Goal: Navigation & Orientation: Find specific page/section

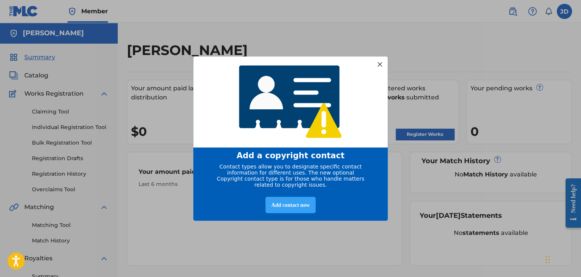
click at [304, 203] on div "Add contact now" at bounding box center [290, 205] width 50 height 16
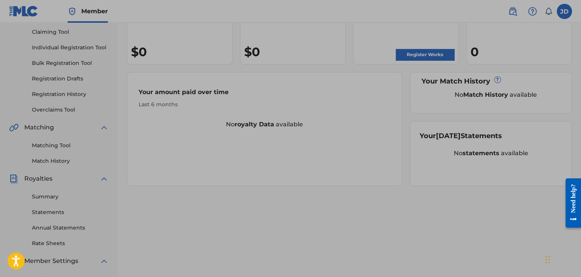
scroll to position [194, 0]
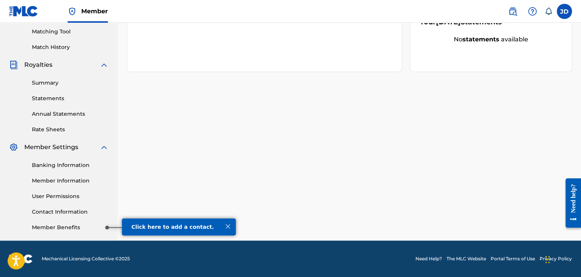
click at [94, 226] on link "Member Benefits" at bounding box center [70, 228] width 77 height 8
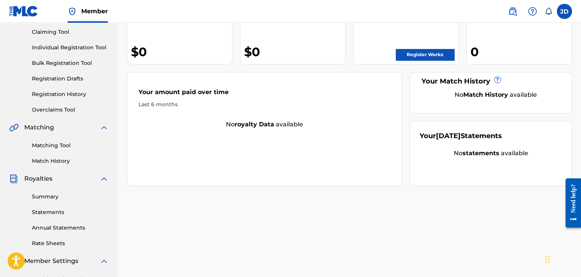
scroll to position [0, 0]
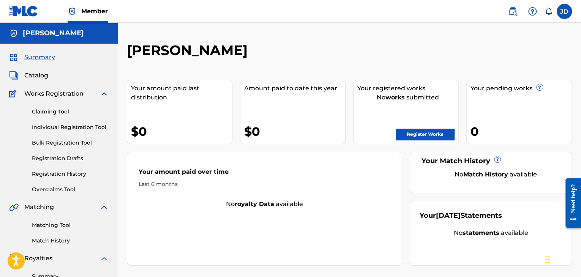
click at [565, 12] on label at bounding box center [563, 11] width 15 height 15
click at [564, 11] on input "[PERSON_NAME] [EMAIL_ADDRESS][DOMAIN_NAME] Notification Preferences Profile Log…" at bounding box center [564, 11] width 0 height 0
